Goal: Find specific page/section: Find specific page/section

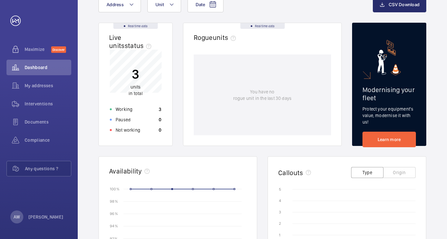
scroll to position [41, 0]
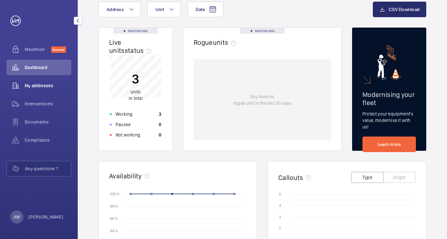
click at [37, 86] on span "My addresses" at bounding box center [48, 85] width 47 height 6
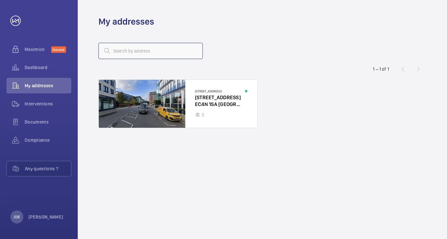
click at [141, 51] on input "text" at bounding box center [150, 51] width 104 height 16
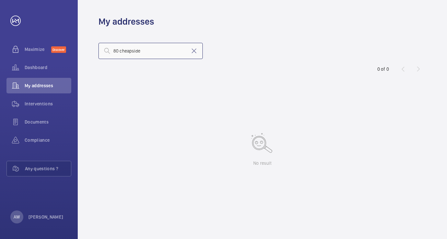
type input "80 cheapside"
drag, startPoint x: 167, startPoint y: 1, endPoint x: 114, endPoint y: 106, distance: 117.5
click at [113, 107] on div "No result" at bounding box center [262, 147] width 328 height 137
click at [19, 219] on p "AW" at bounding box center [17, 216] width 6 height 6
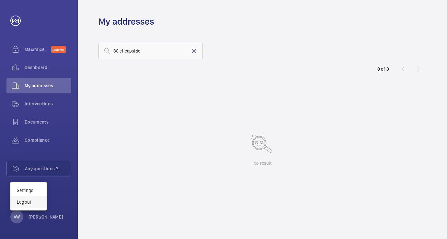
click at [23, 203] on p "Logout" at bounding box center [28, 202] width 23 height 6
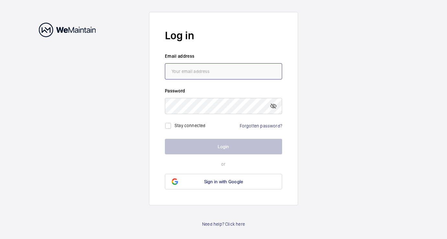
paste input "[EMAIL_ADDRESS][DOMAIN_NAME]"
type input "[EMAIL_ADDRESS][DOMAIN_NAME]"
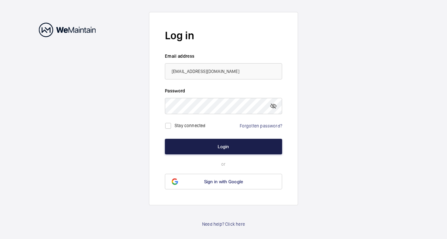
click at [212, 151] on button "Login" at bounding box center [223, 147] width 117 height 16
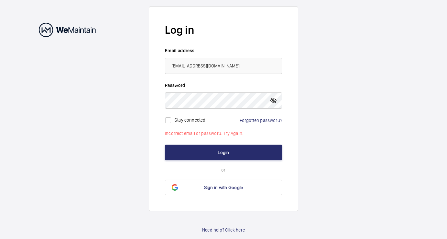
click at [274, 102] on mat-icon at bounding box center [273, 101] width 8 height 8
